Goal: Task Accomplishment & Management: Use online tool/utility

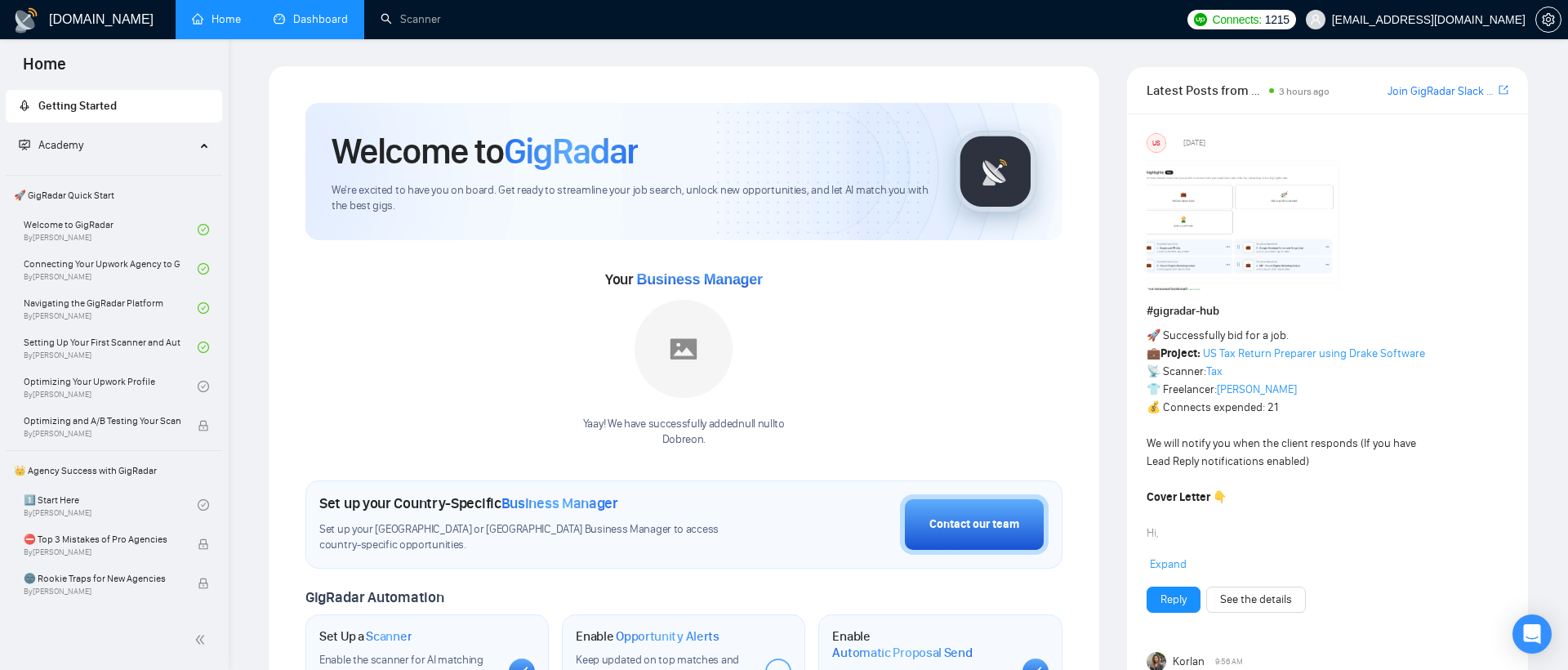
click at [314, 21] on link "Dashboard" at bounding box center [310, 19] width 75 height 14
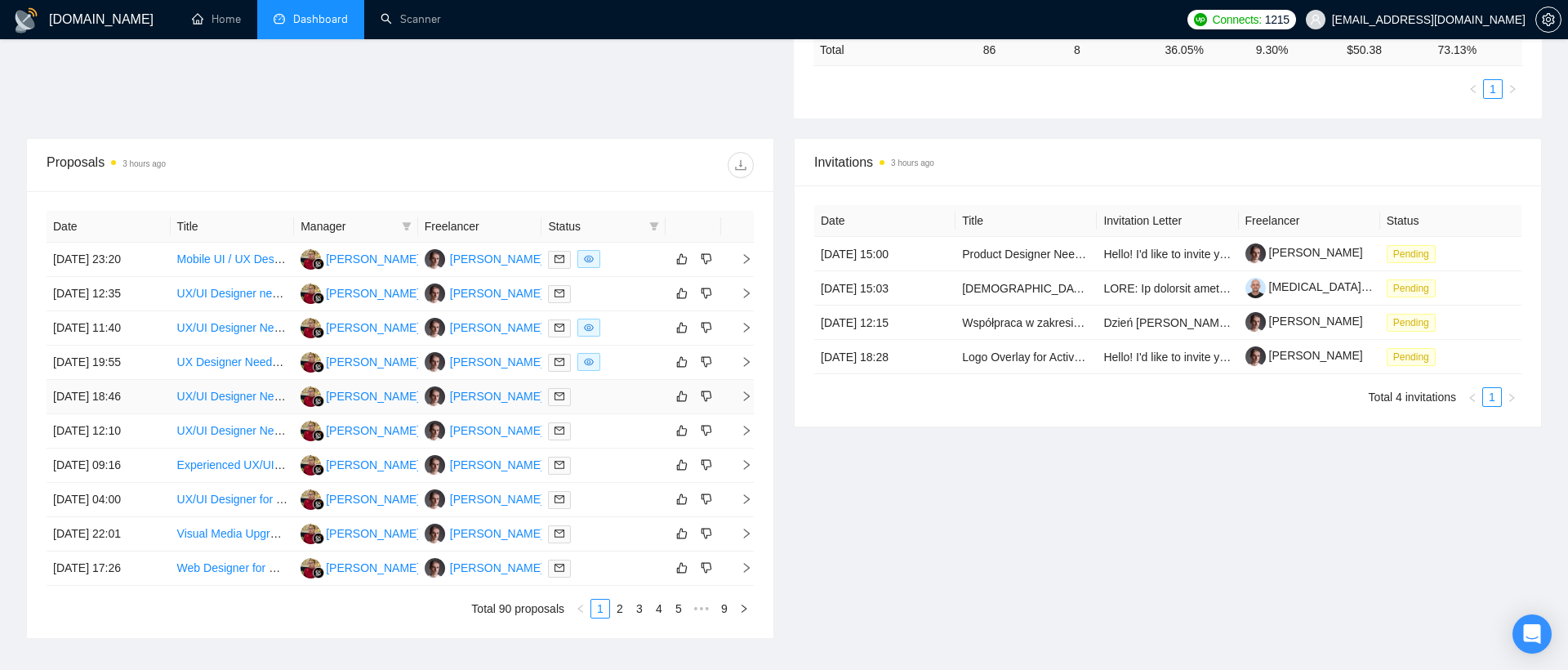
scroll to position [477, 0]
click at [744, 261] on icon "right" at bounding box center [746, 260] width 11 height 11
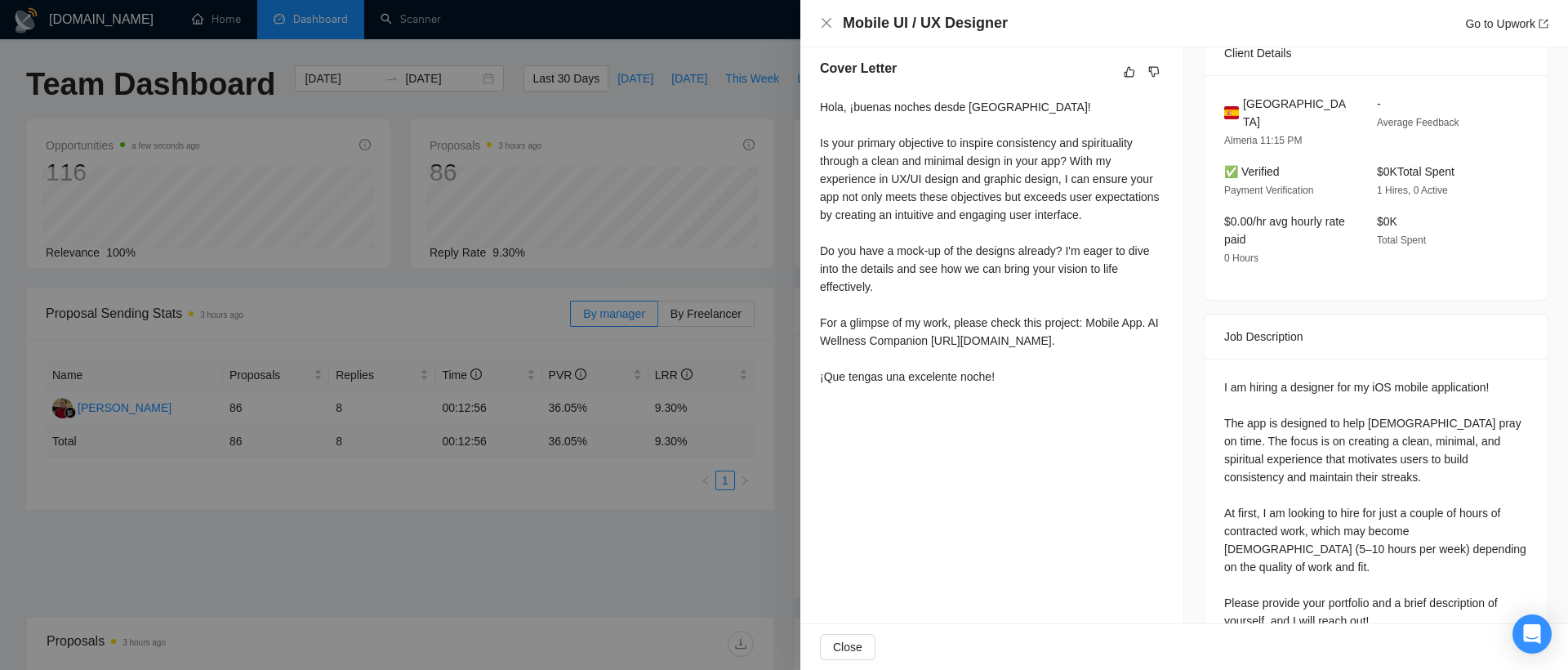
scroll to position [426, 0]
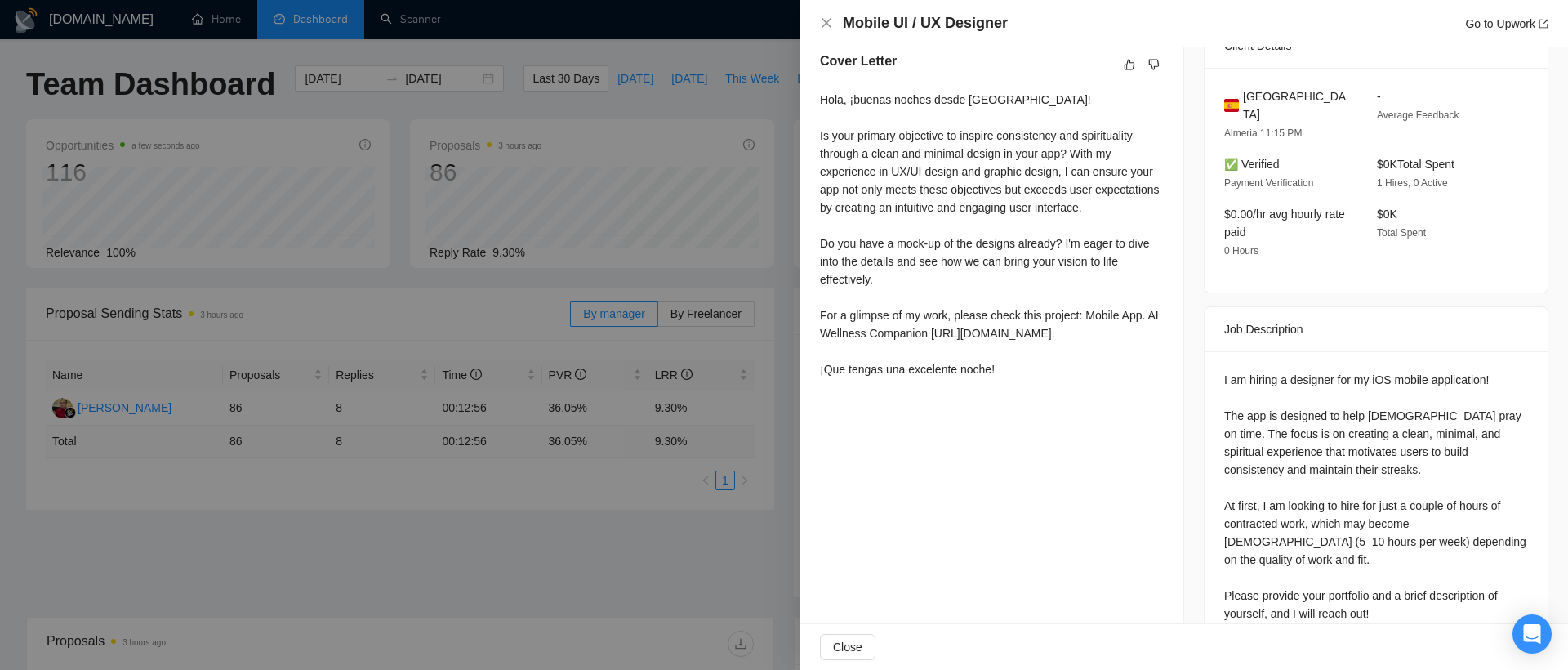
click at [440, 523] on div at bounding box center [784, 335] width 1568 height 670
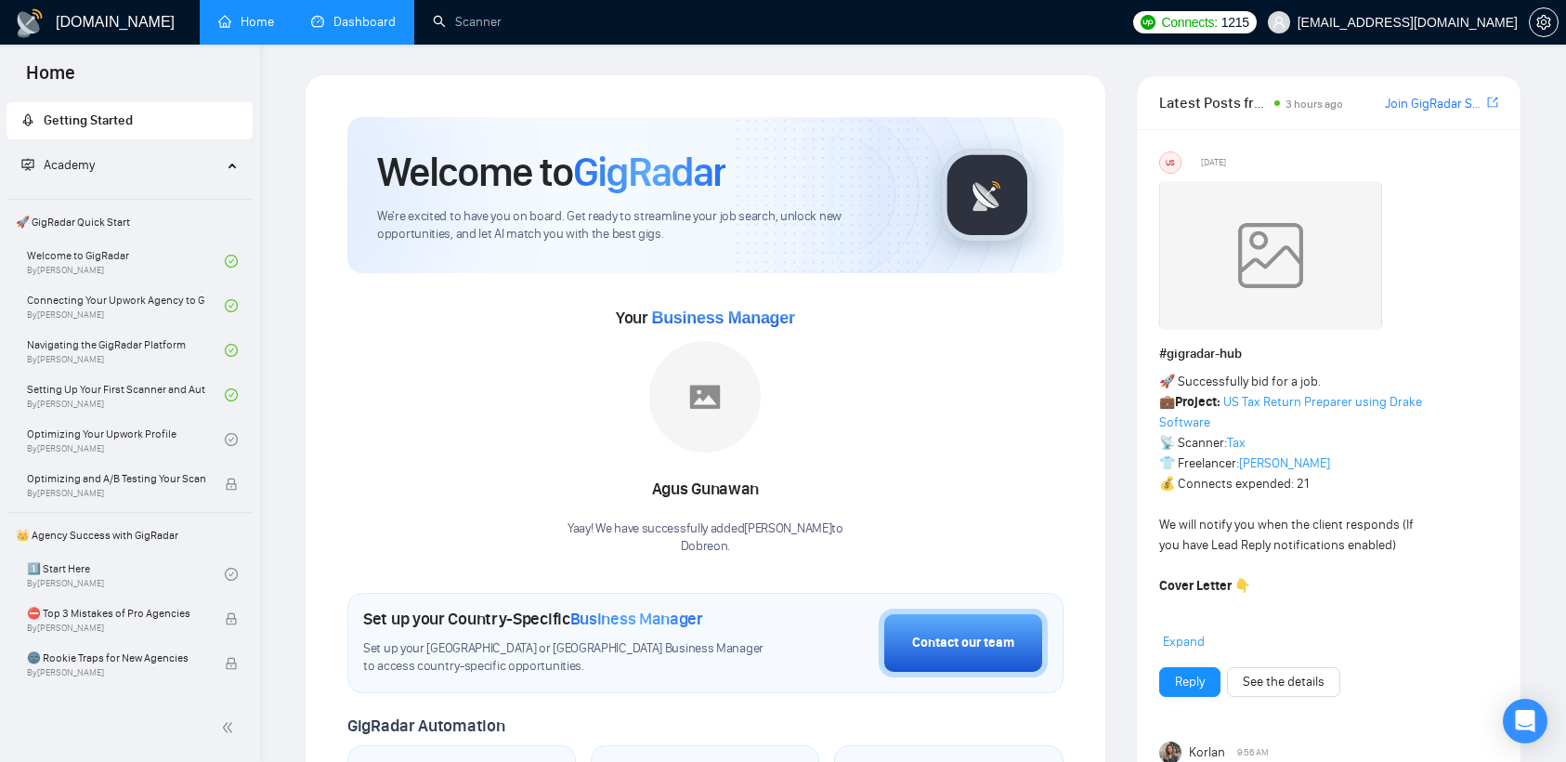
click at [352, 25] on link "Dashboard" at bounding box center [353, 22] width 85 height 16
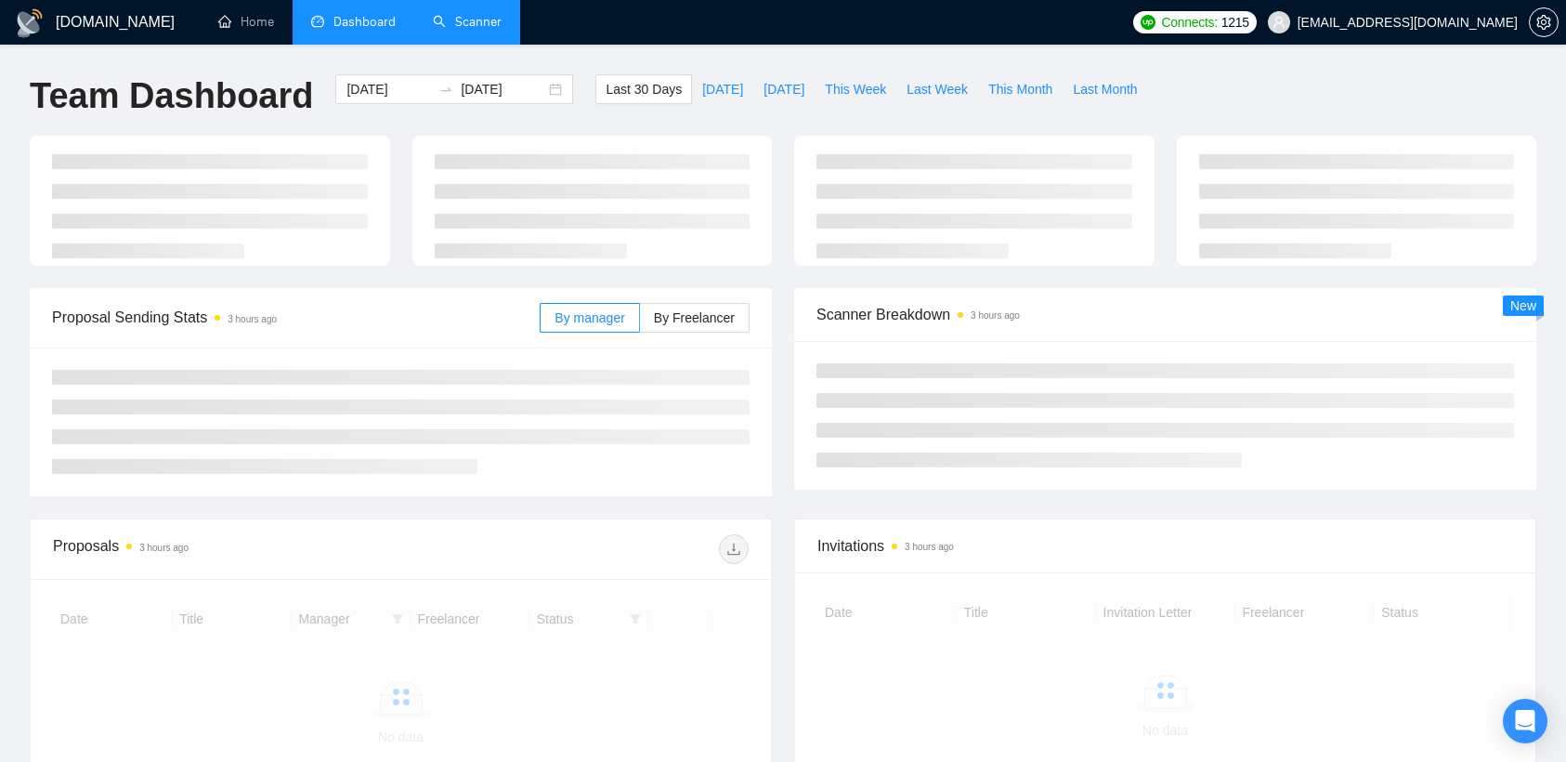
click at [444, 18] on link "Scanner" at bounding box center [467, 22] width 69 height 16
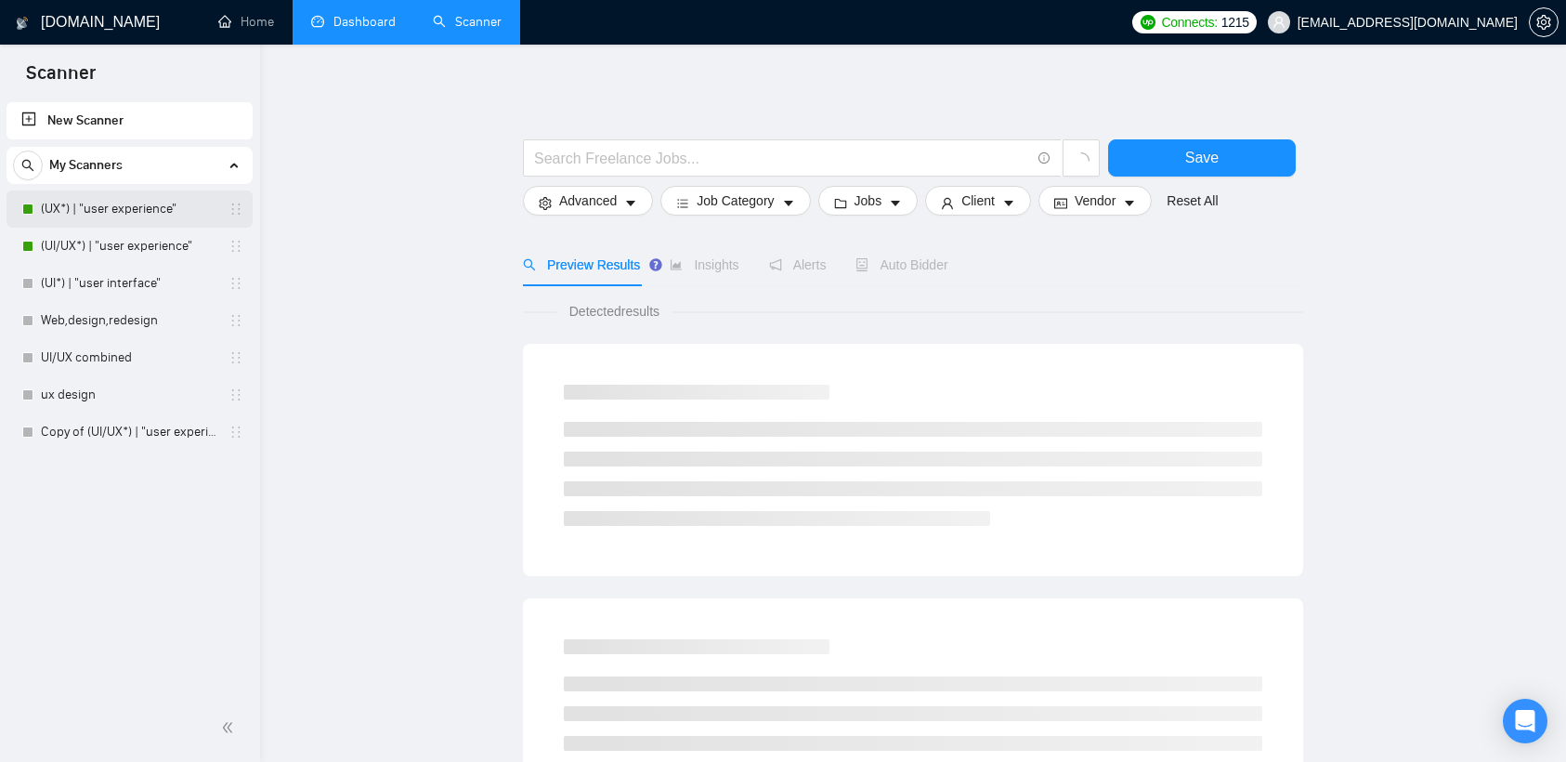
click at [136, 212] on link "(UX*) | "user experience"" at bounding box center [129, 208] width 177 height 37
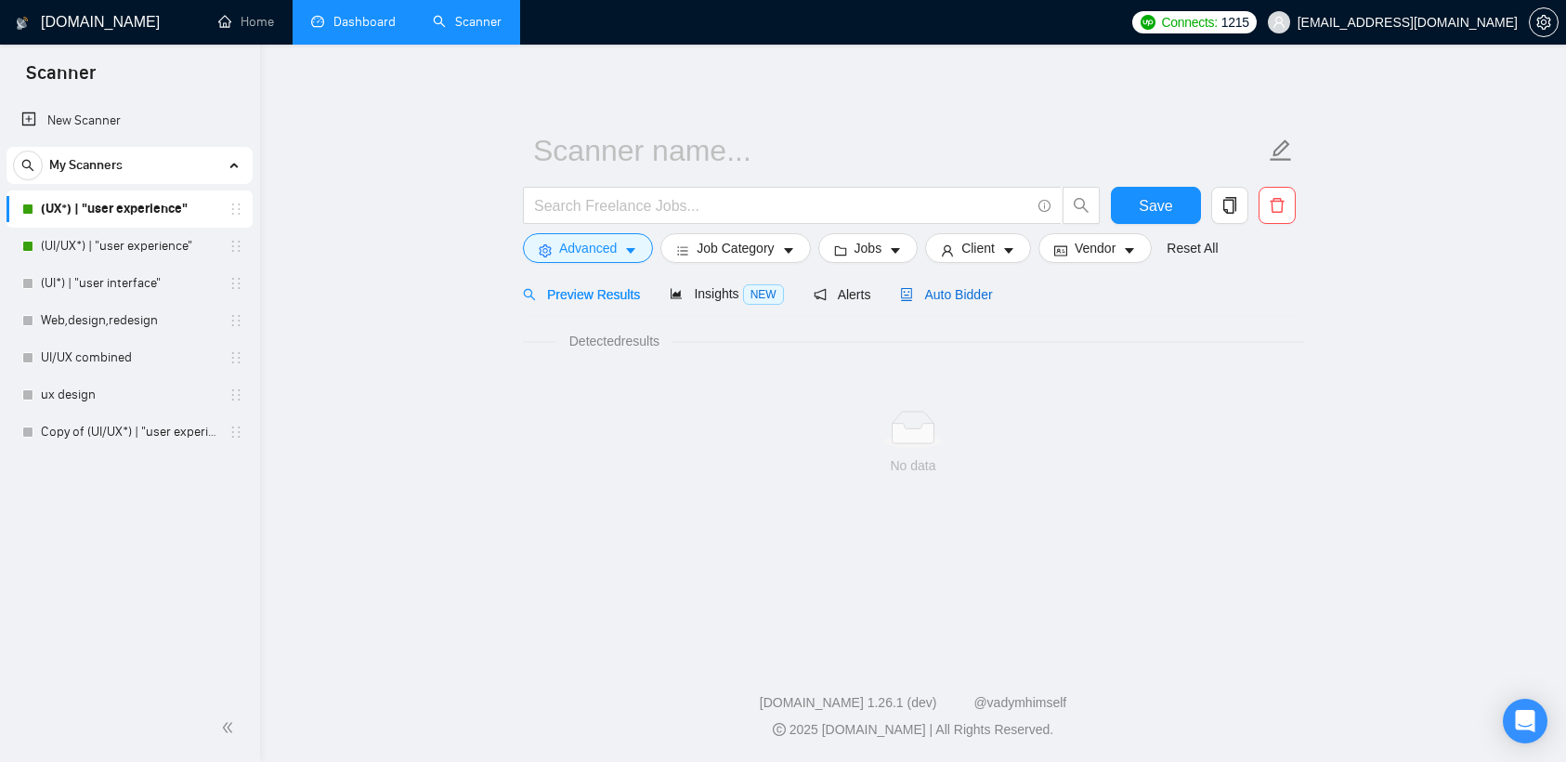
click at [943, 290] on span "Auto Bidder" at bounding box center [946, 294] width 92 height 15
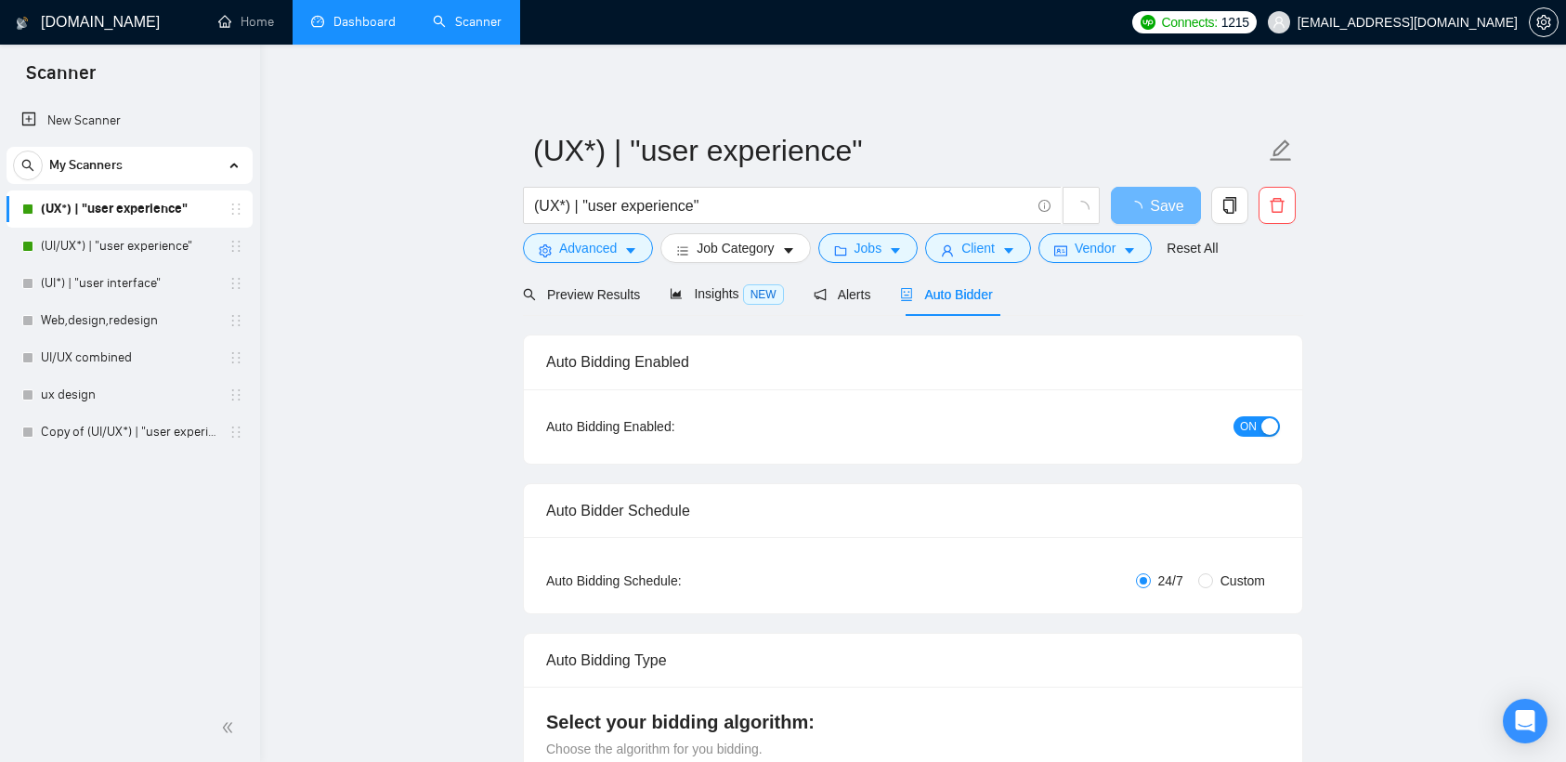
checkbox input "true"
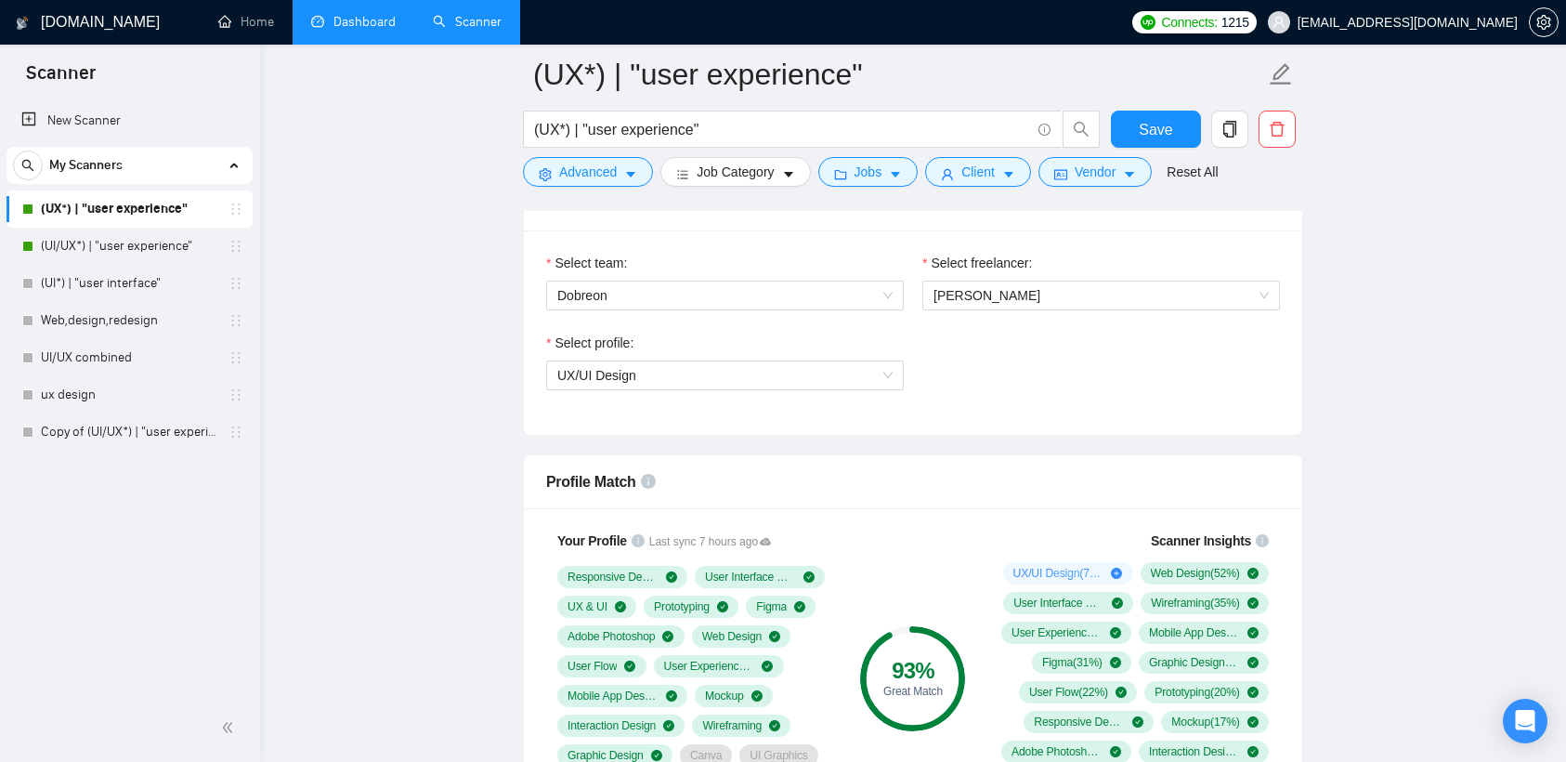
scroll to position [943, 0]
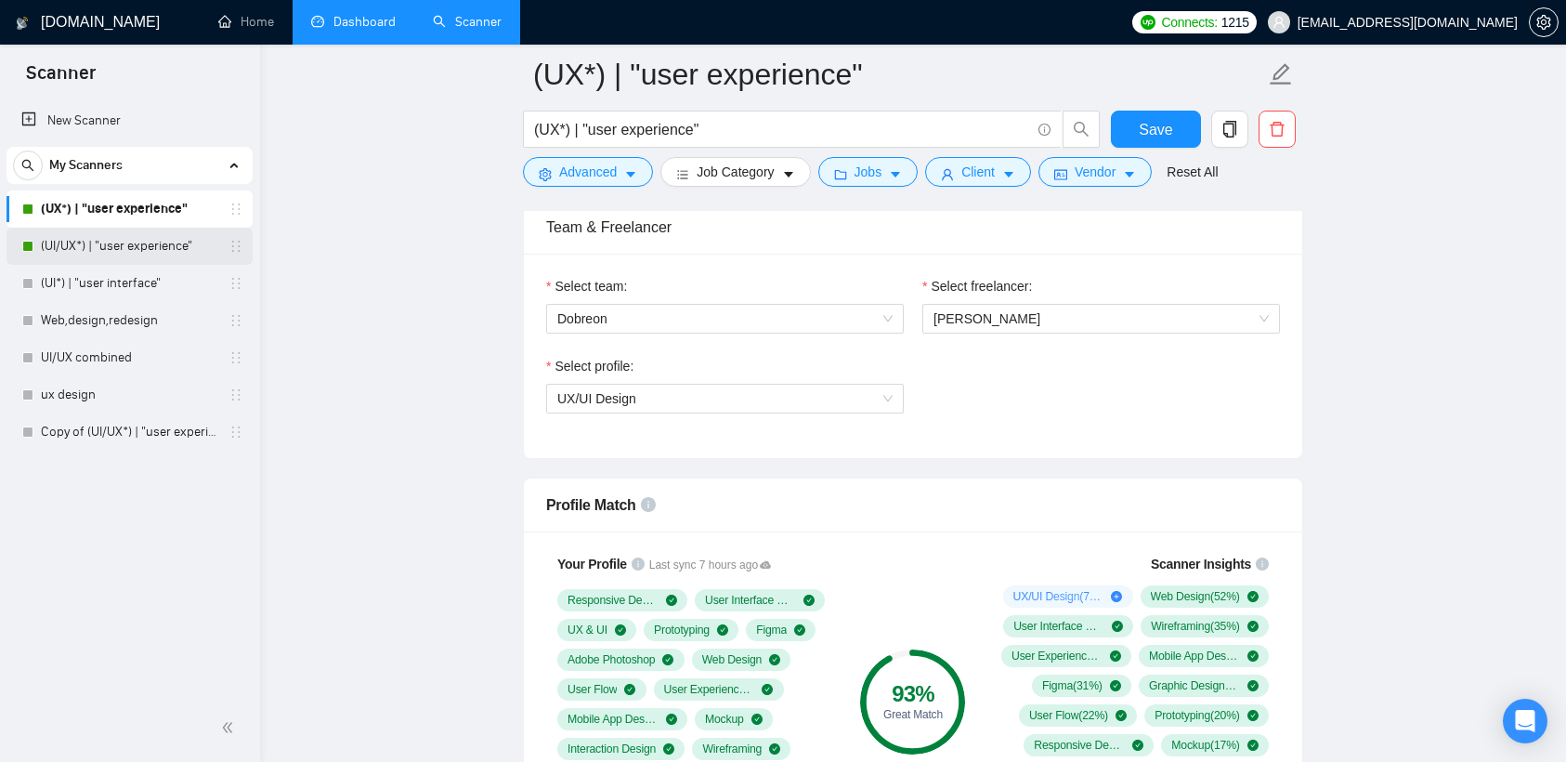
click at [99, 253] on link "(UI/UX*) | "user experience"" at bounding box center [129, 246] width 177 height 37
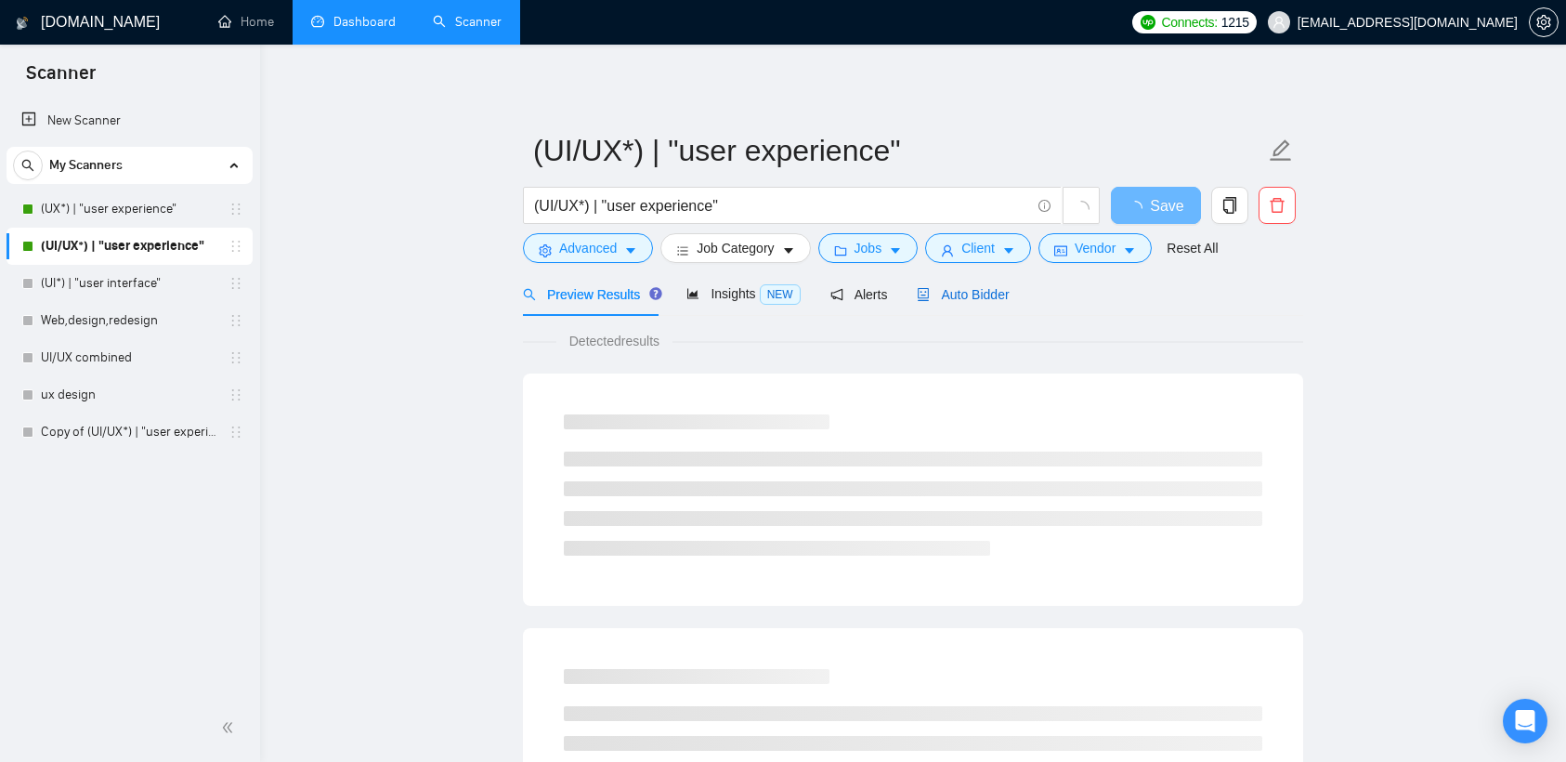
click at [950, 291] on span "Auto Bidder" at bounding box center [963, 294] width 92 height 15
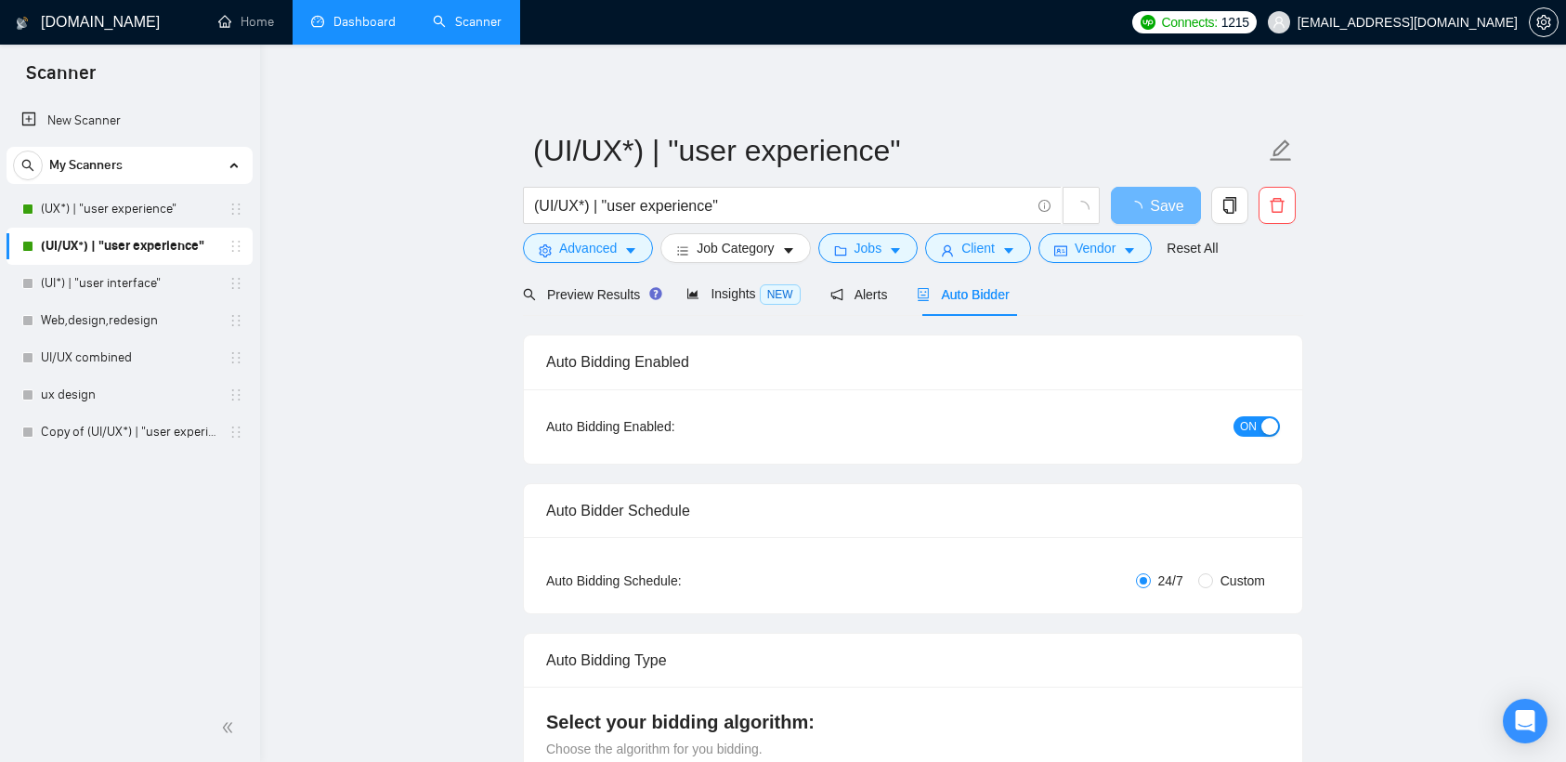
checkbox input "true"
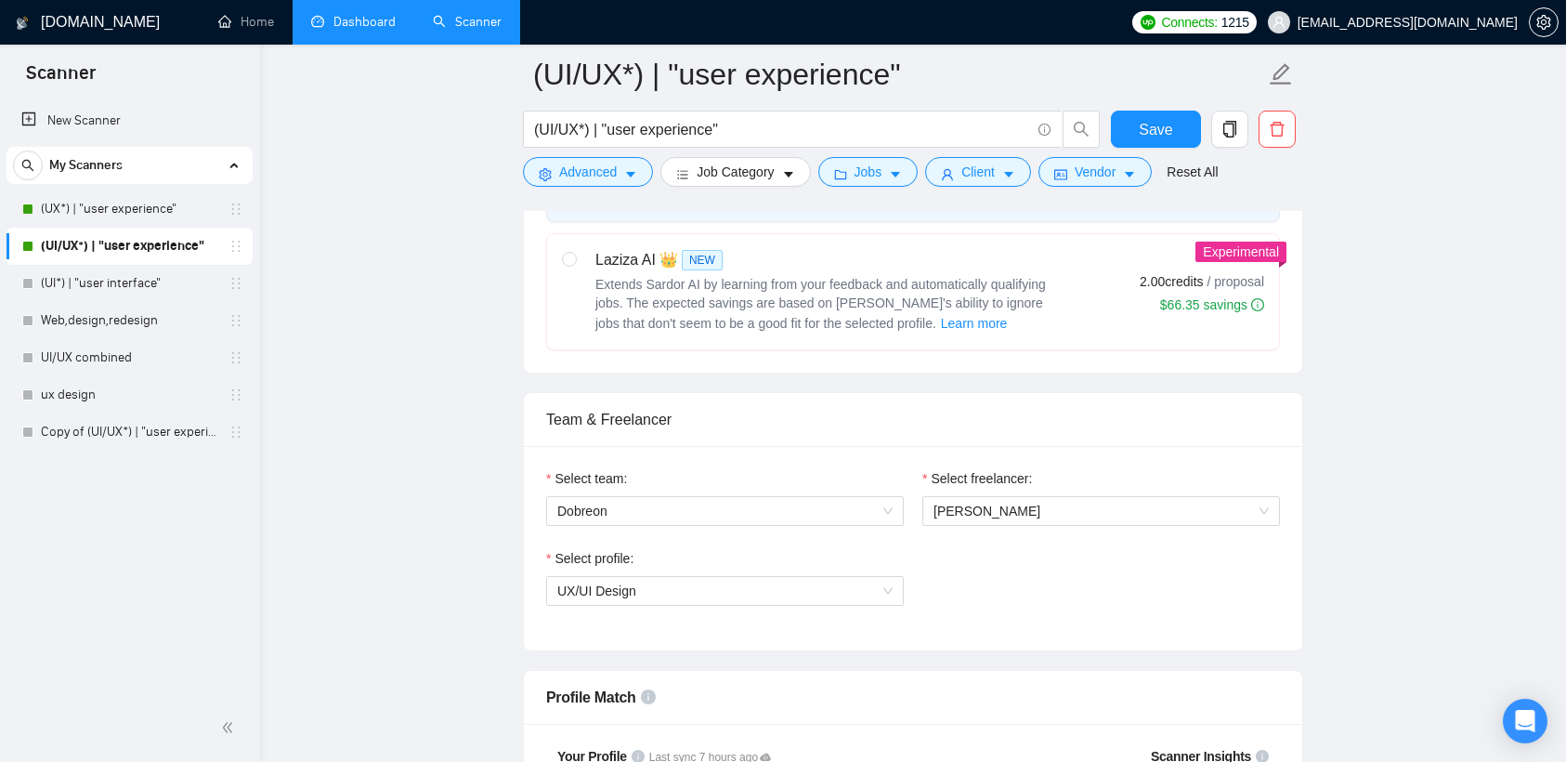
scroll to position [756, 0]
